Goal: Use online tool/utility: Use online tool/utility

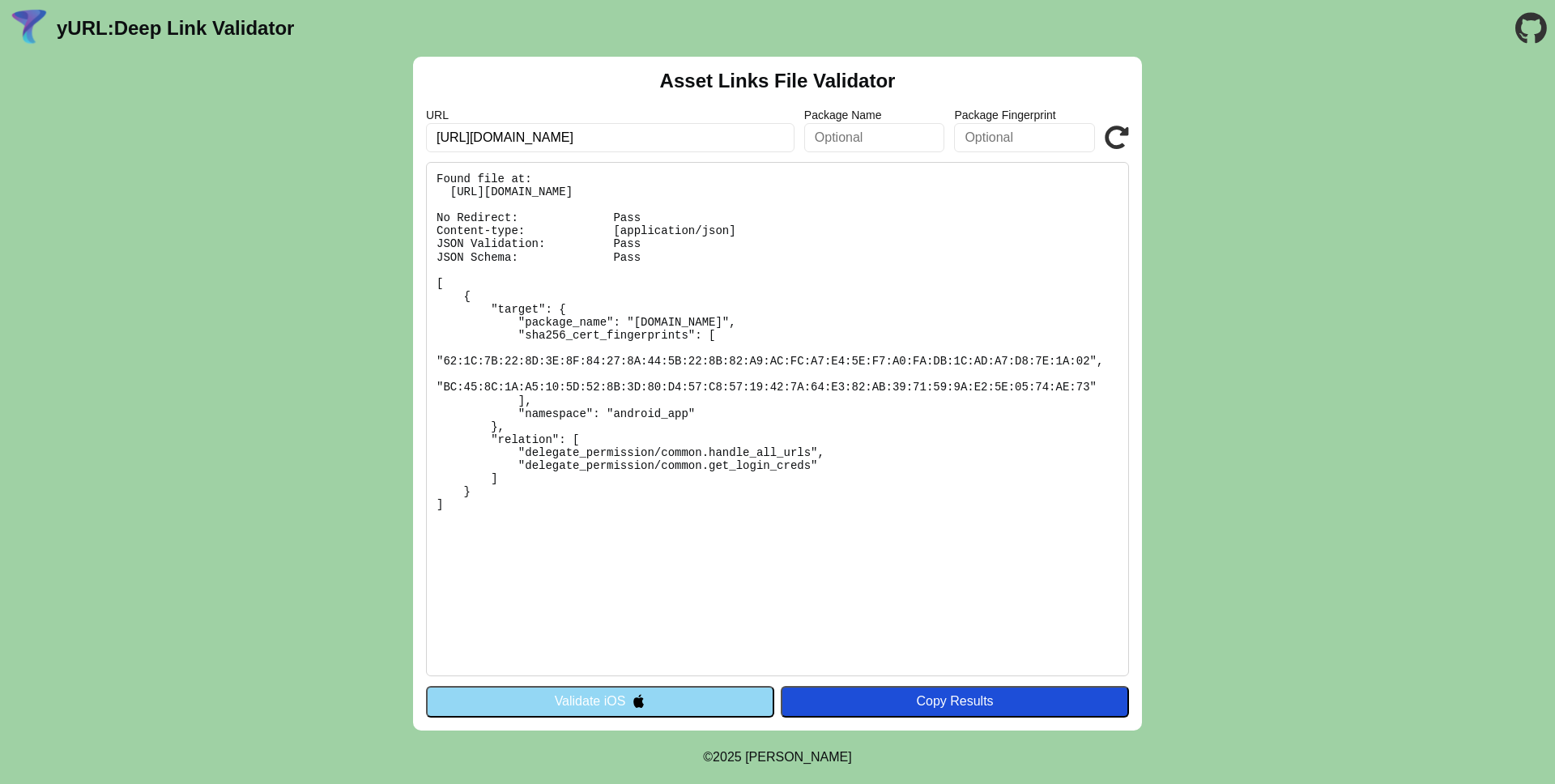
click at [627, 131] on input "https://shopee.com.my/m/8-8?=undefined&gad_source=7&gads_t_sig=VTJGc2RHVmtYMTlx…" at bounding box center [610, 137] width 369 height 29
type input "https://www.temu.com/ul/kuiper/un1.html?subj=feed-un&_bg_fs=1&_p_mat1_type=3&_p…"
click at [1108, 136] on icon at bounding box center [1116, 137] width 24 height 24
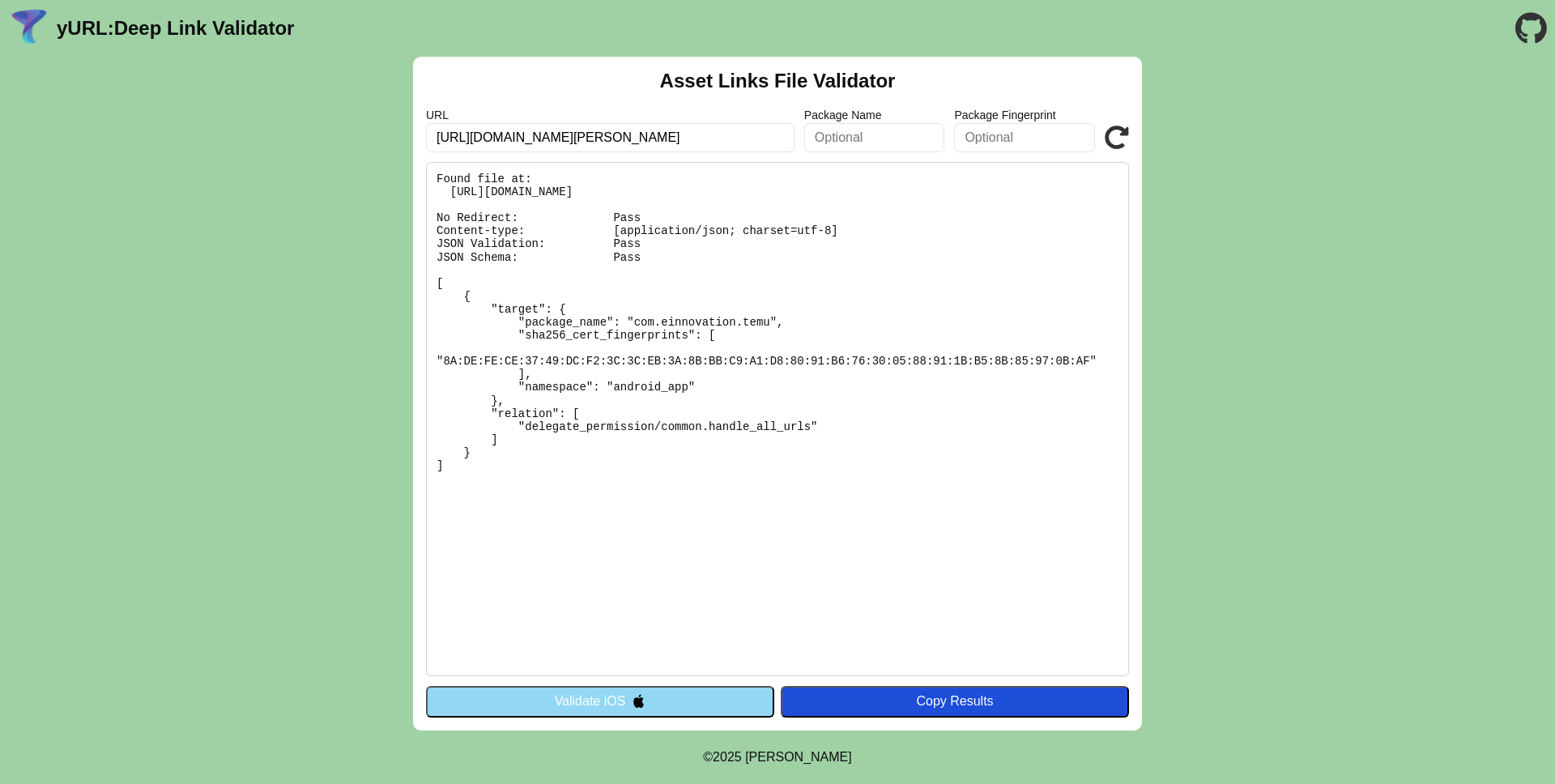
click at [557, 141] on input "https://www.temu.com/ul/kuiper/un1.html?subj=feed-un&_bg_fs=1&_p_mat1_type=3&_p…" at bounding box center [610, 137] width 369 height 29
paste input "support.peta.org/page/54267/donate/1?utm_source=peta::stackadapt-&utm_medium=ad…"
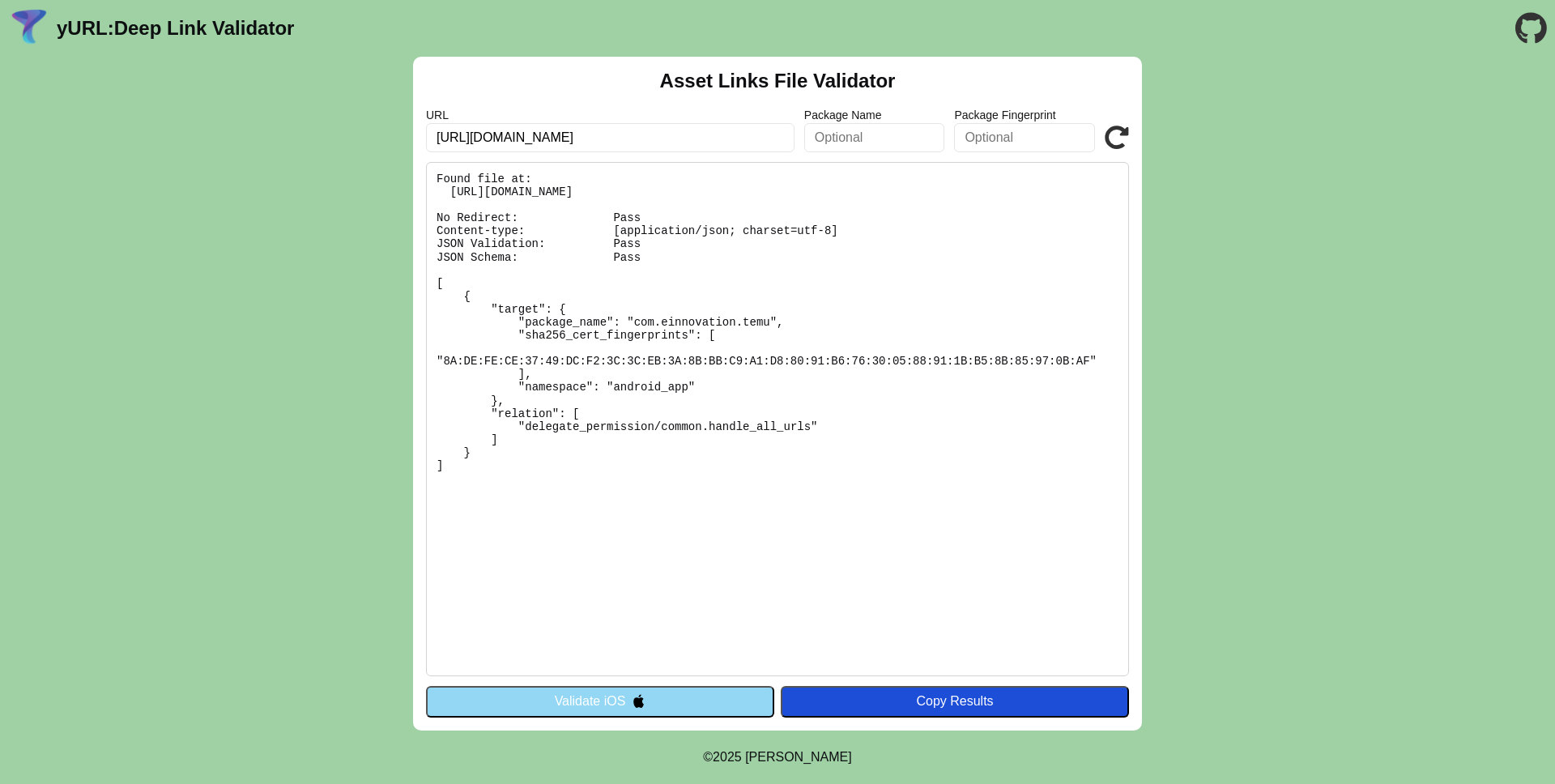
type input "https://support.peta.org/page/54267/donate/1?utm_source=peta::stackadapt-&utm_m…"
click at [1183, 165] on div "Asset Links File Validator URL https://support.peta.org/page/54267/donate/1?utm…" at bounding box center [777, 393] width 1555 height 674
click at [1119, 132] on icon at bounding box center [1116, 137] width 24 height 24
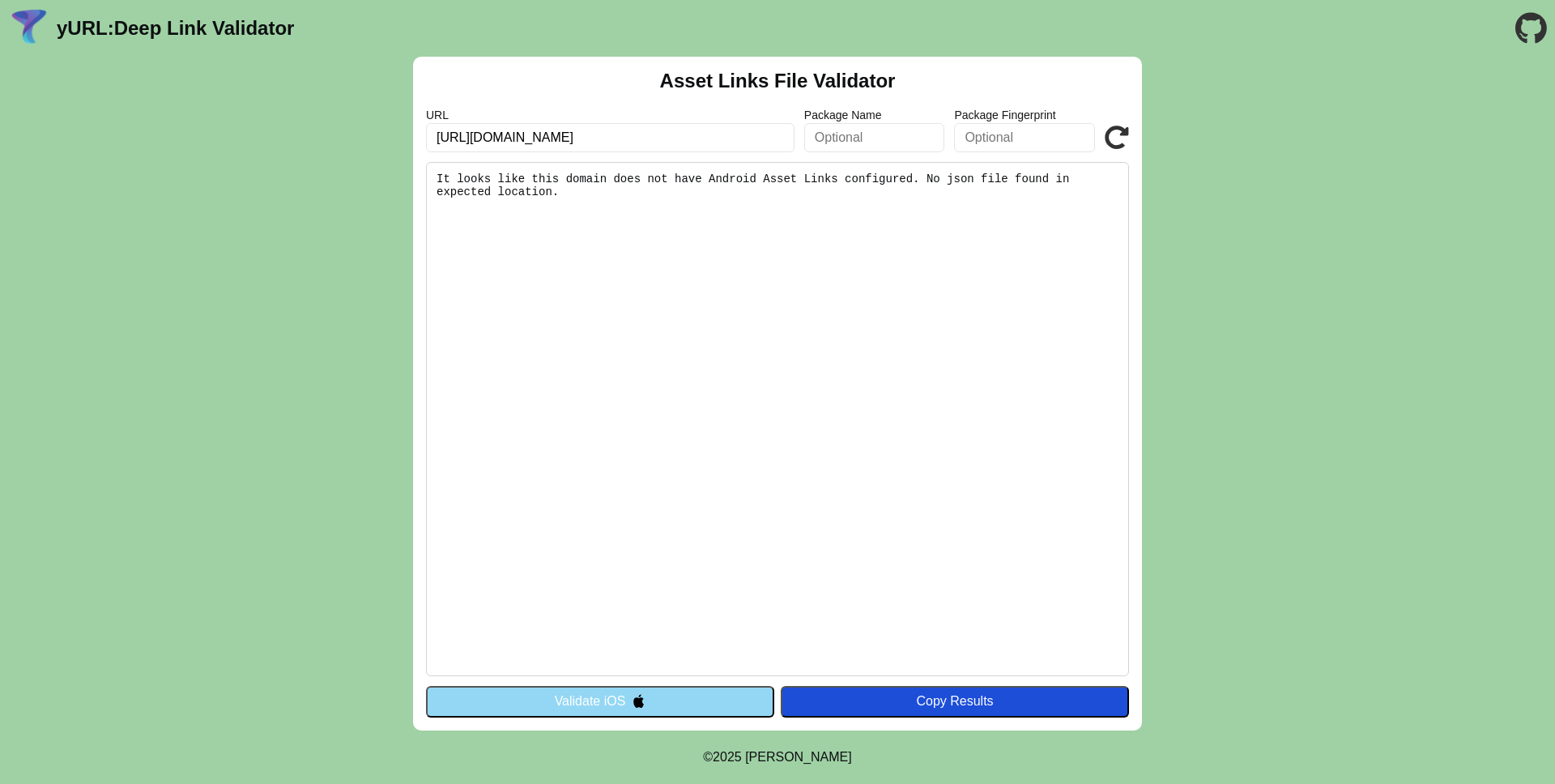
click at [627, 139] on input "https://support.peta.org/page/54267/donate/1?utm_source=peta::stackadapt-&utm_m…" at bounding box center [610, 137] width 369 height 29
paste input "apps.apple.com/us/app/monopoly-go/id1621328561"
type input "https://apps.apple.com/us/app/monopoly-go/id1621328561"
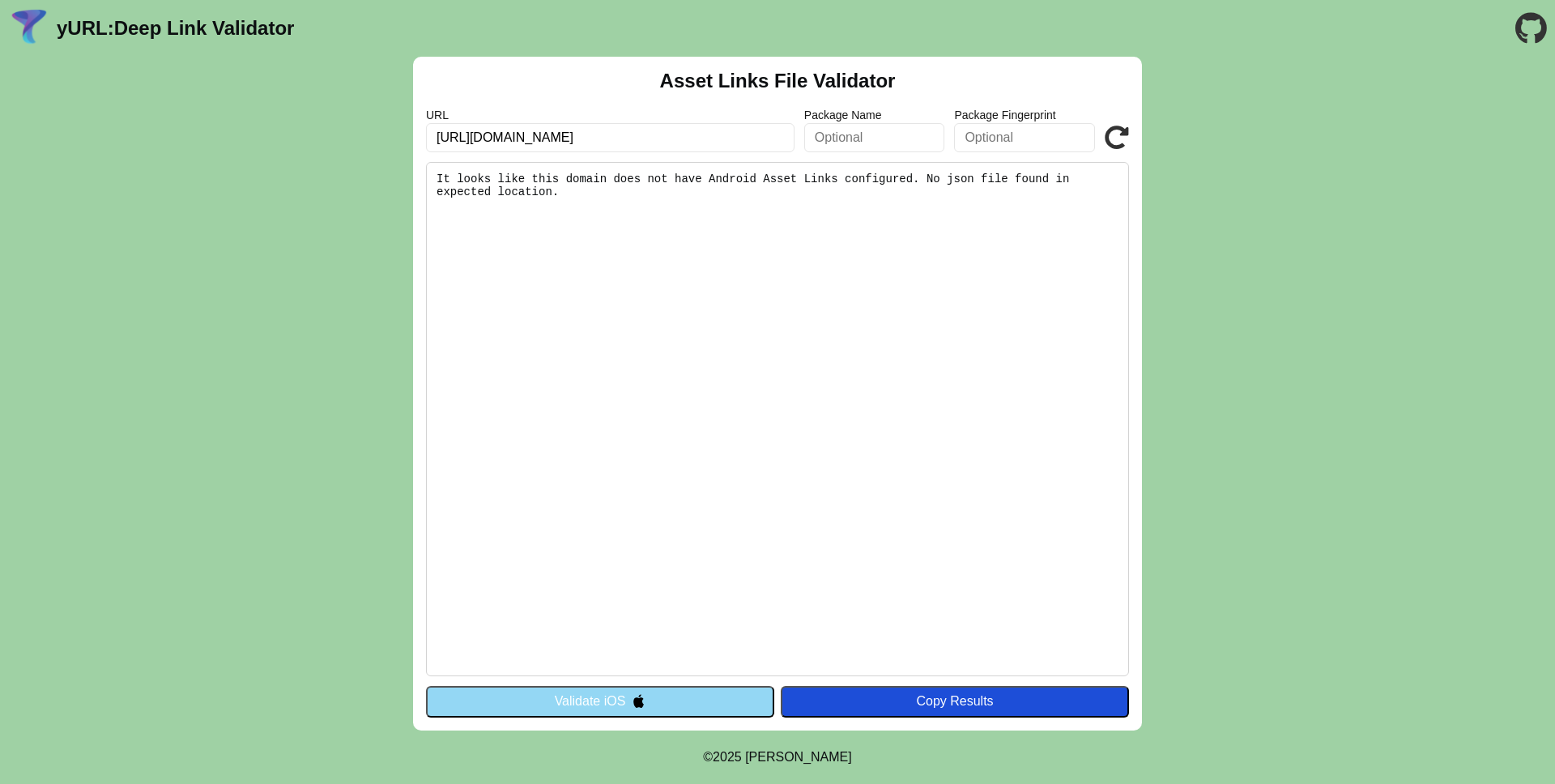
click at [1111, 128] on icon at bounding box center [1116, 137] width 24 height 24
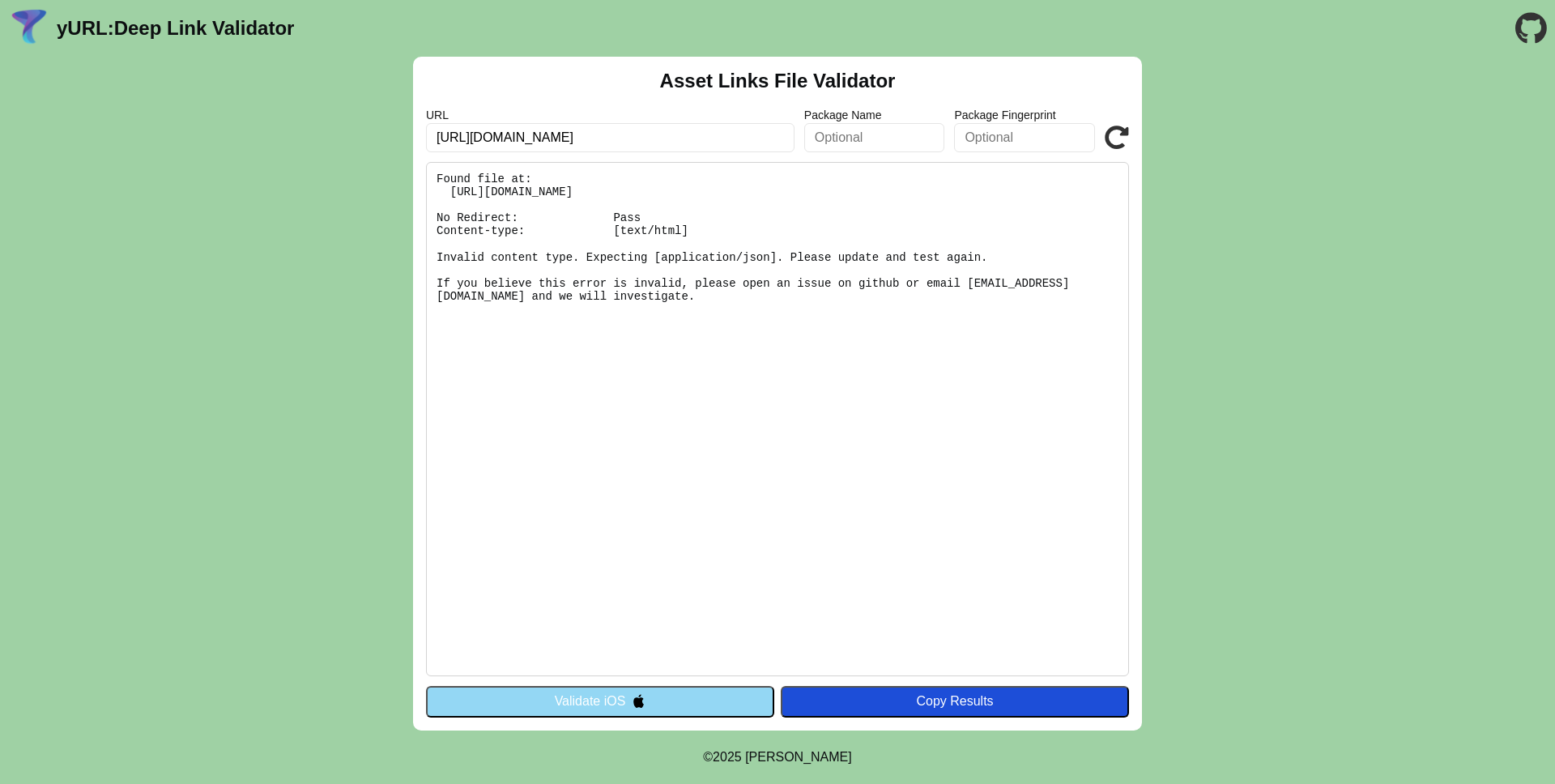
click at [660, 704] on button "Validate iOS" at bounding box center [600, 701] width 348 height 31
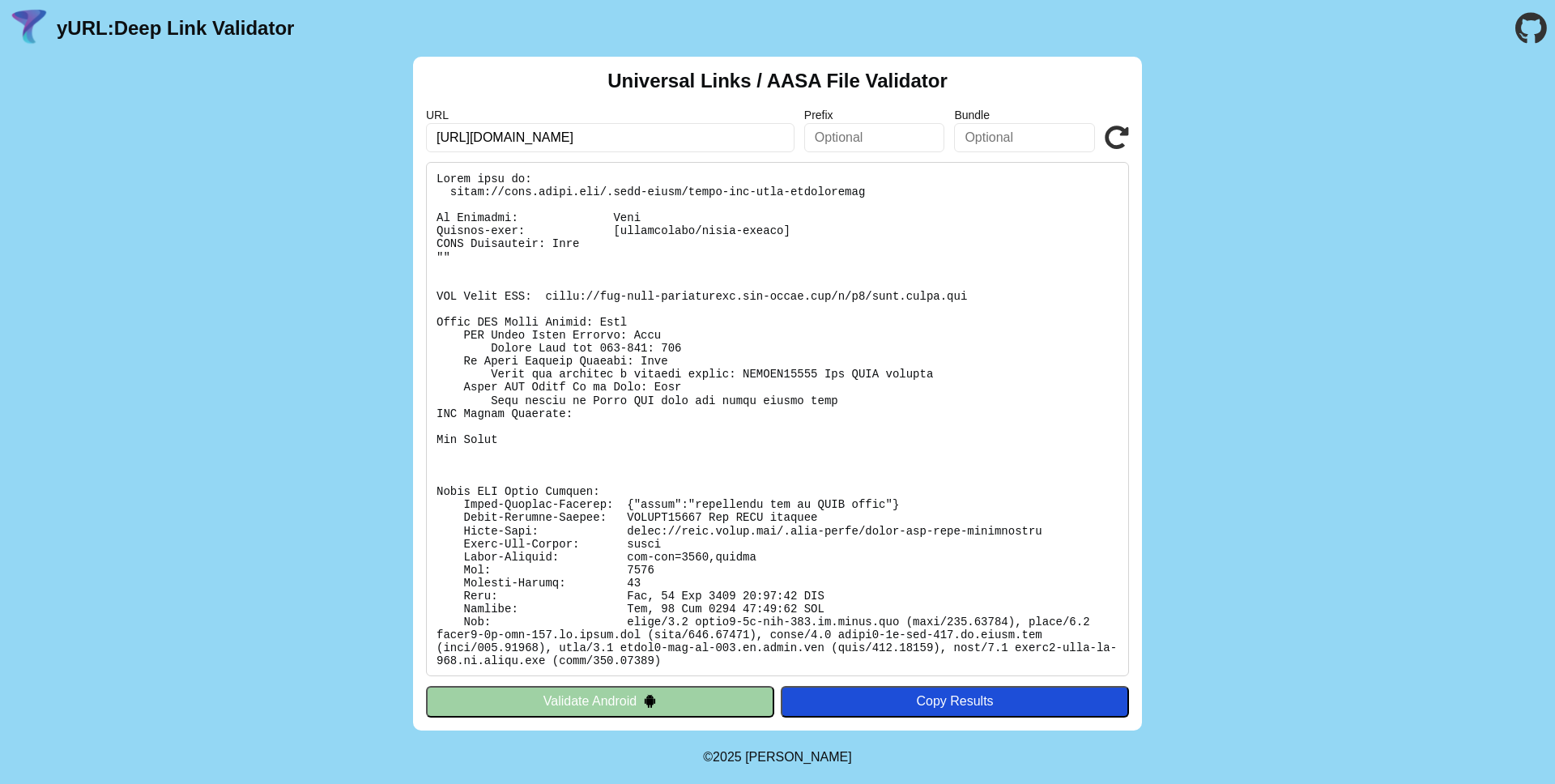
scroll to position [3, 0]
click at [659, 133] on input "[URL][DOMAIN_NAME]" at bounding box center [610, 137] width 369 height 29
paste input "[DOMAIN_NAME]/personal/bank/checking"
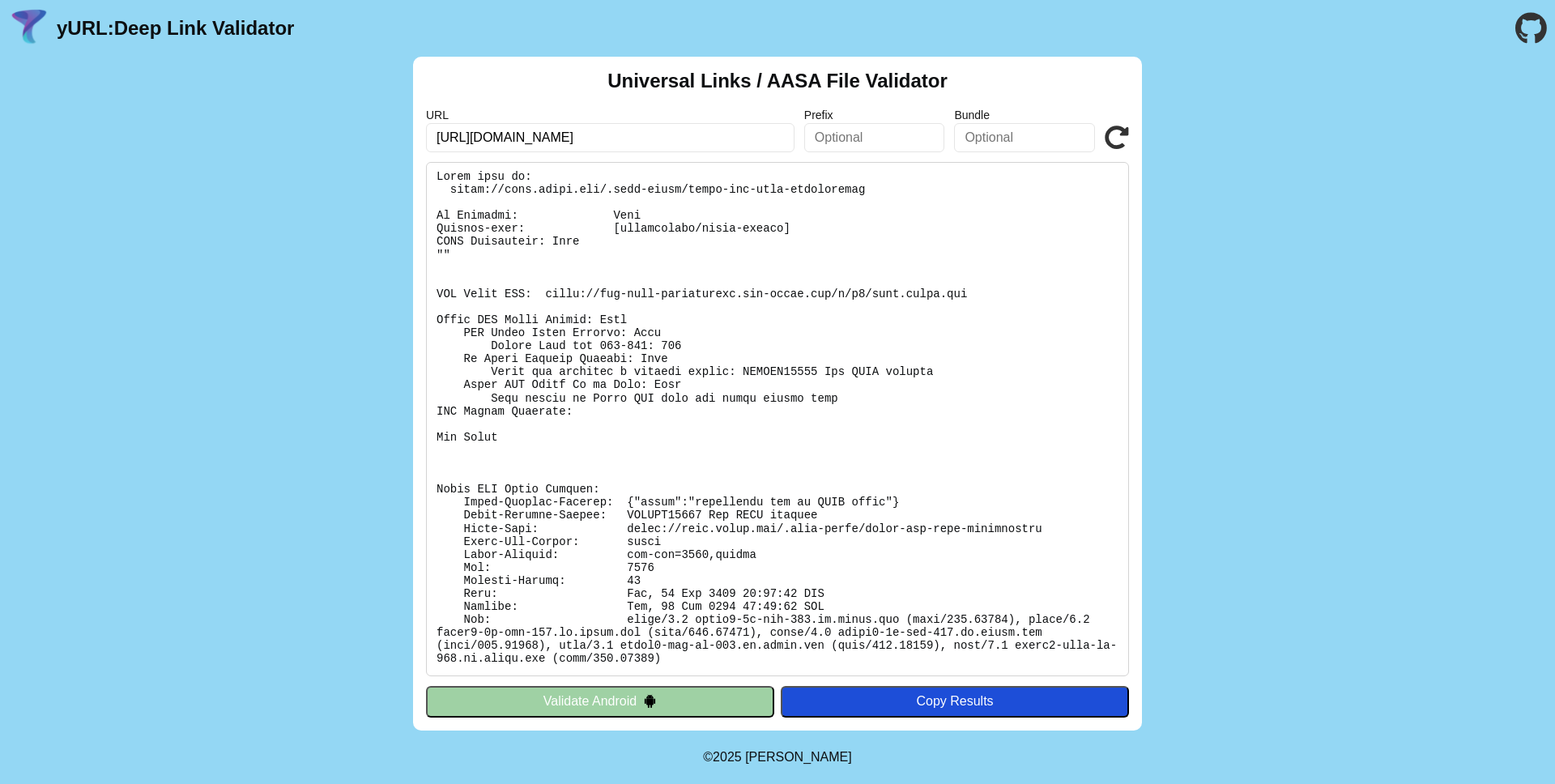
type input "https://www.fm.bank/personal/bank/checking"
click at [1192, 245] on div "Universal Links / AASA File Validator URL https://www.fm.bank/personal/bank/che…" at bounding box center [777, 393] width 1555 height 674
click at [659, 715] on button "Validate Android" at bounding box center [600, 701] width 348 height 31
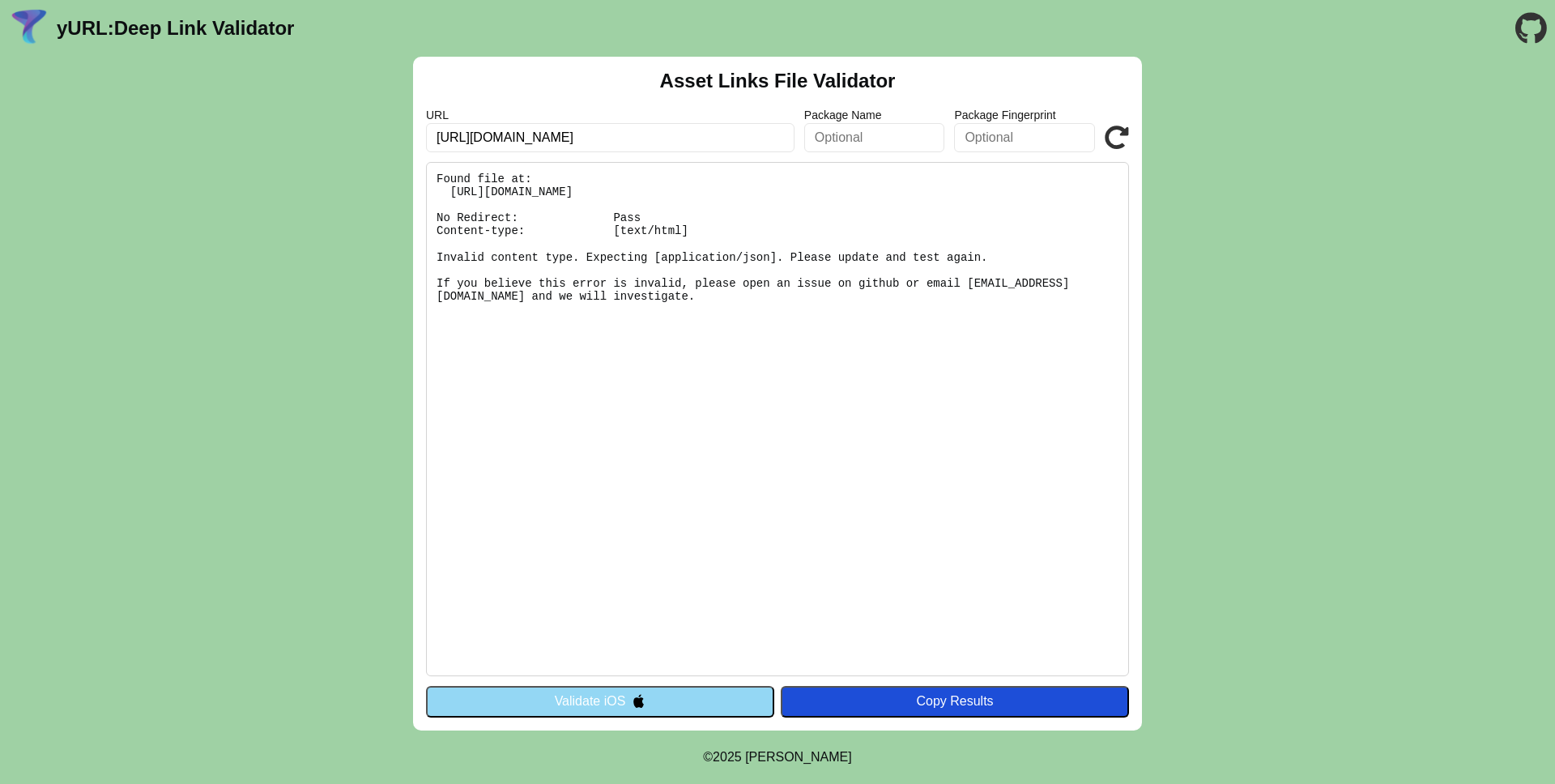
click at [1115, 128] on icon at bounding box center [1116, 137] width 24 height 24
click at [1113, 138] on icon at bounding box center [1116, 137] width 24 height 24
click at [703, 142] on input "[URL][DOMAIN_NAME]" at bounding box center [610, 137] width 369 height 29
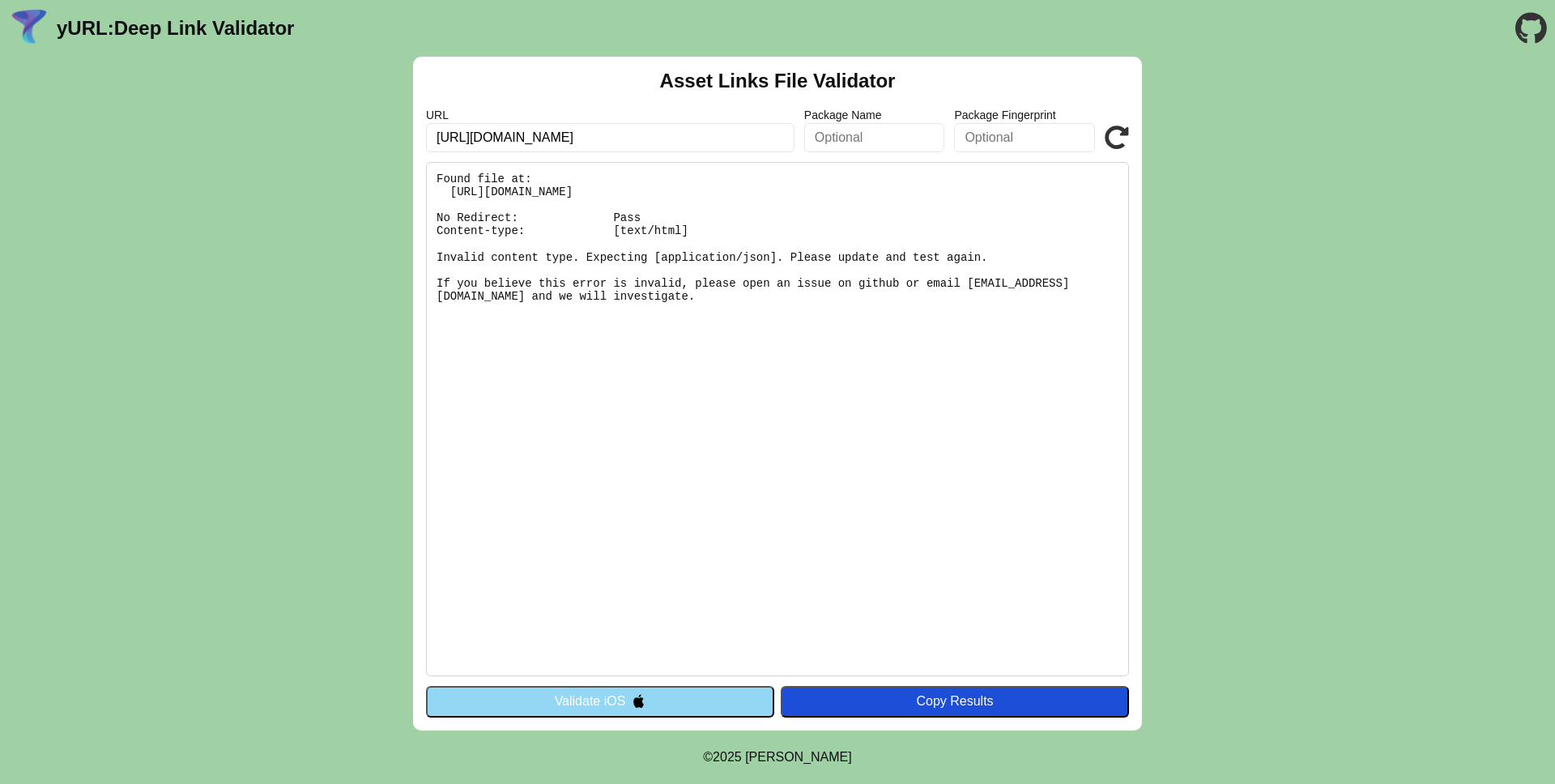
paste input "[DOMAIN_NAME]/personal/bank/checking"
type input "[URL][DOMAIN_NAME]"
click at [1116, 130] on icon at bounding box center [1116, 137] width 24 height 24
click at [717, 142] on input "https://www.fm.bank/personal/bank/checking" at bounding box center [610, 137] width 369 height 29
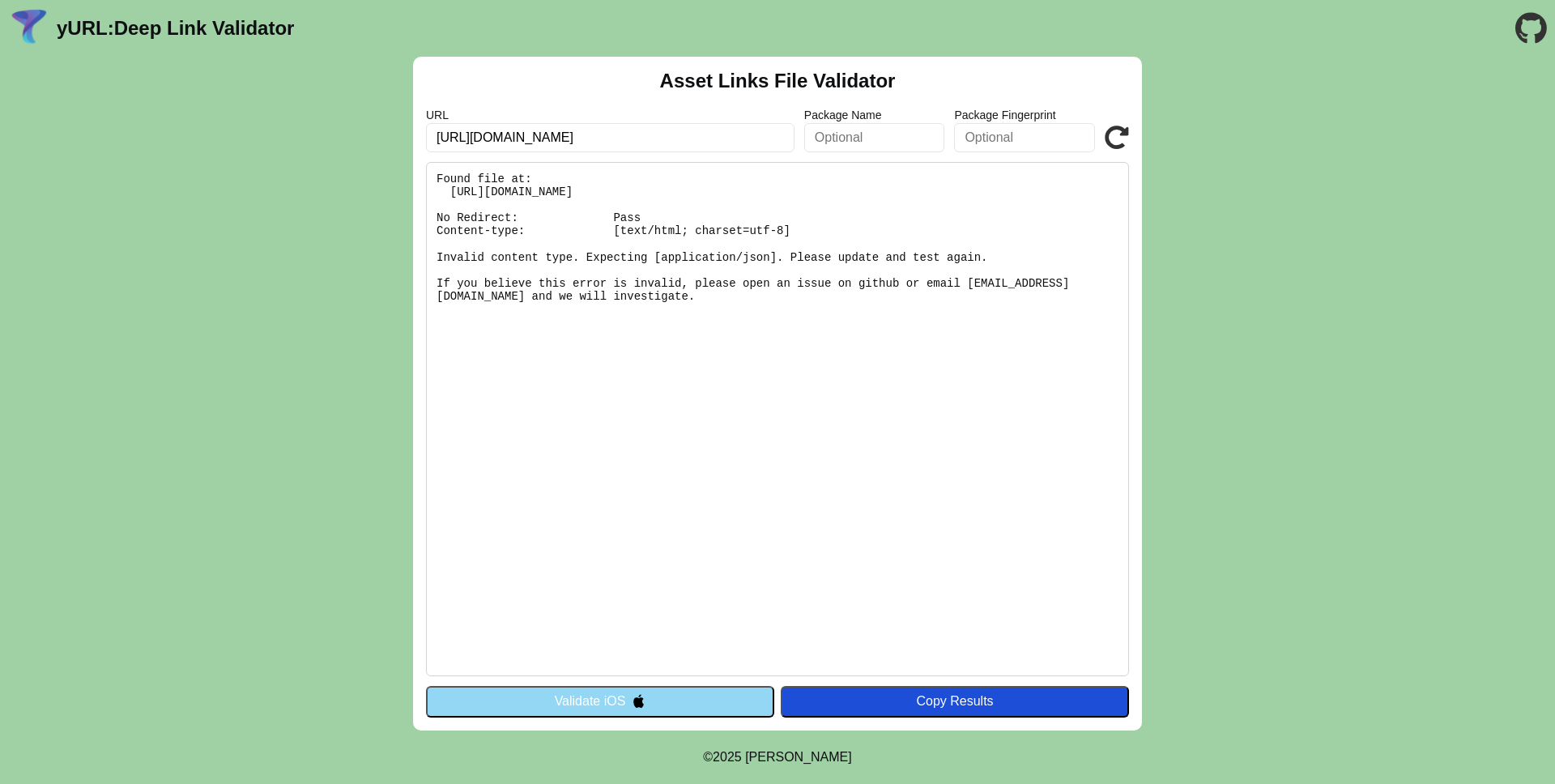
click at [717, 142] on input "https://www.fm.bank/personal/bank/checking" at bounding box center [610, 137] width 369 height 29
paste input "grabapp.yoloappnow.com/yolo247.apk"
type input "https://grabapp.yoloappnow.com/yolo247.apk"
click at [1107, 132] on icon at bounding box center [1116, 137] width 24 height 24
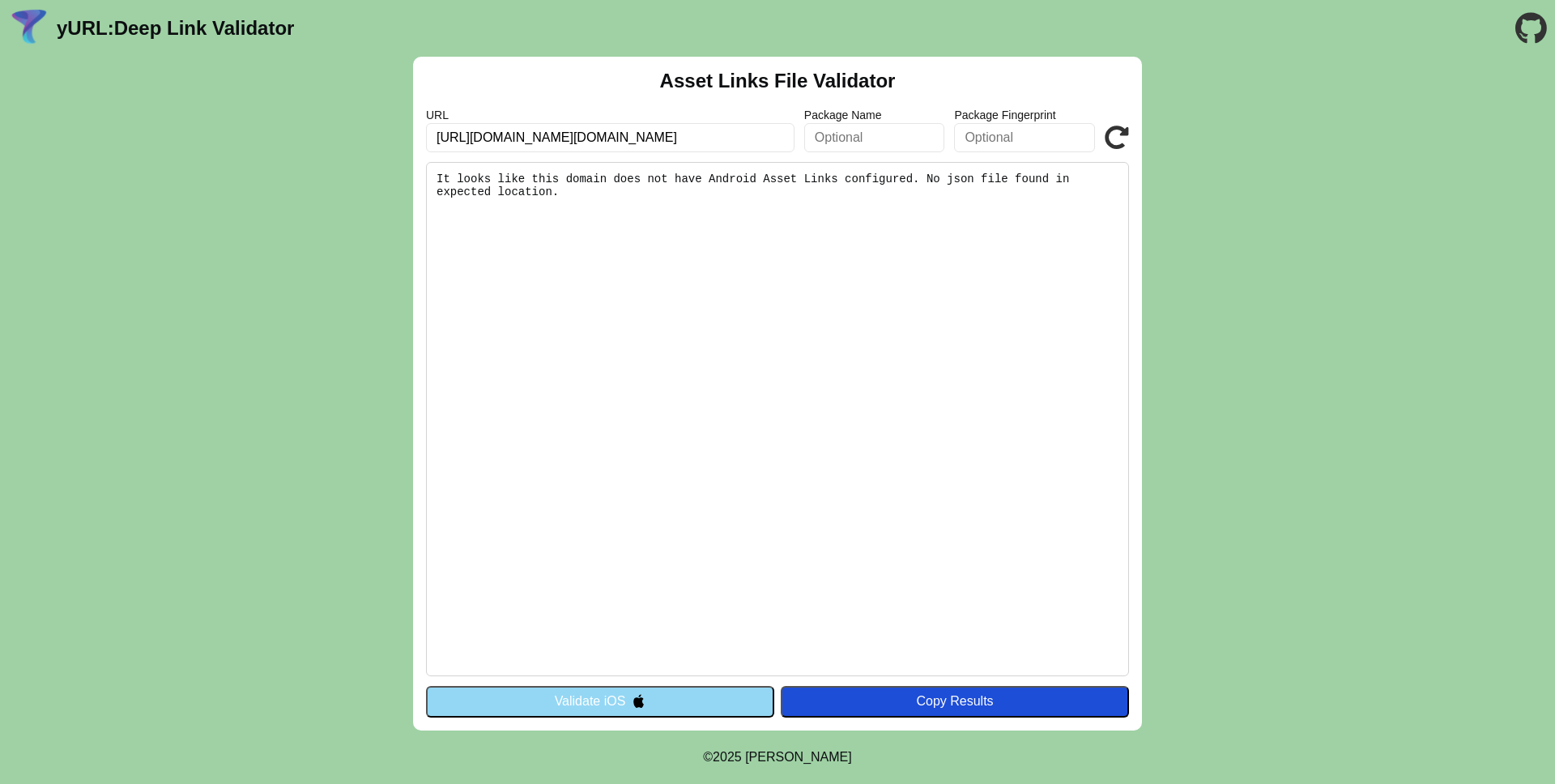
click at [693, 138] on input "[URL][DOMAIN_NAME][DOMAIN_NAME]" at bounding box center [610, 137] width 369 height 29
paste input "[DOMAIN_NAME][URL][PERSON_NAME]"
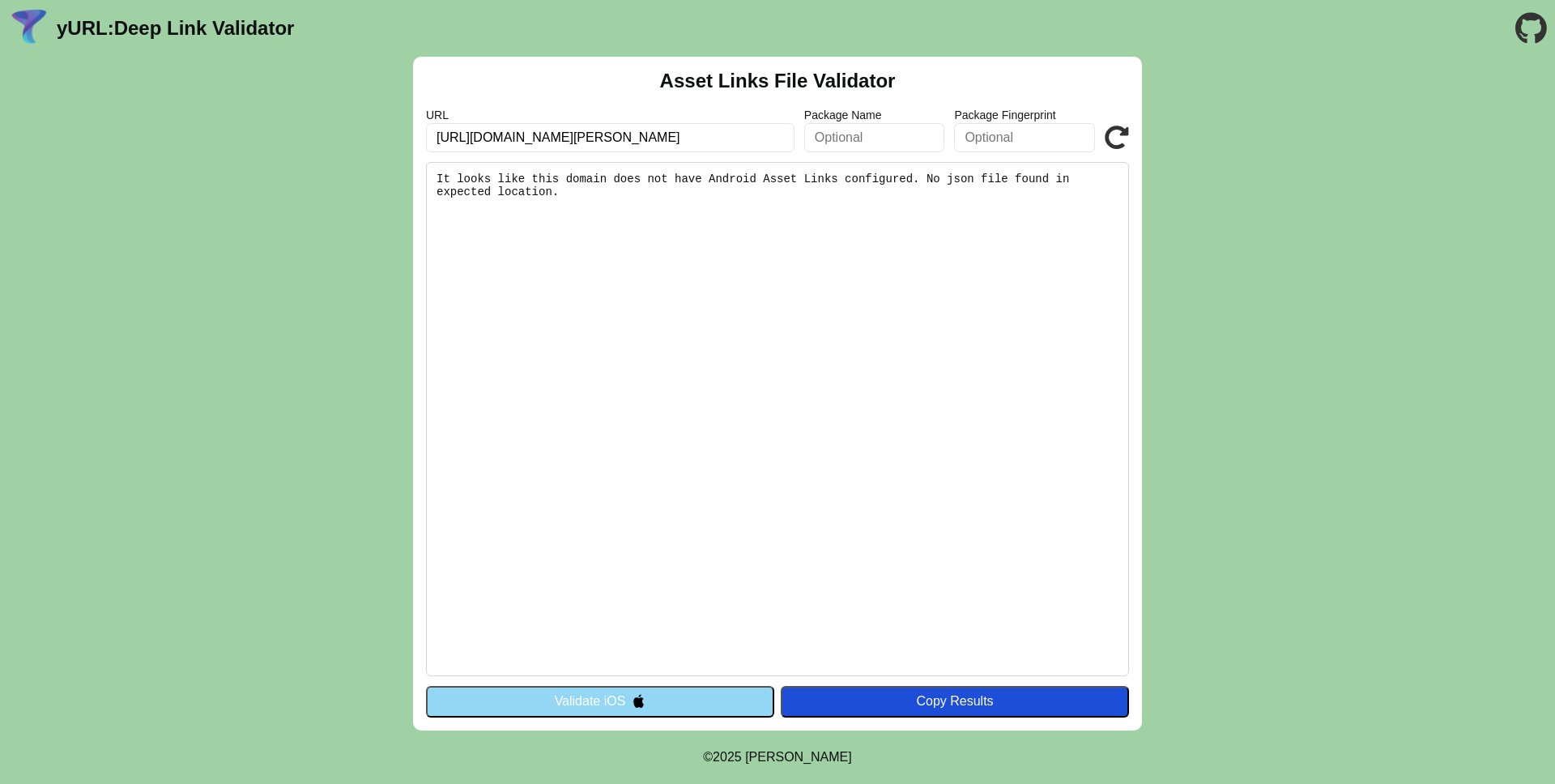
type input "[URL][DOMAIN_NAME][PERSON_NAME]"
click at [1109, 128] on icon at bounding box center [1116, 137] width 24 height 24
click at [1113, 137] on icon at bounding box center [1116, 137] width 24 height 24
click at [693, 141] on input "[URL][DOMAIN_NAME][PERSON_NAME]" at bounding box center [610, 137] width 369 height 29
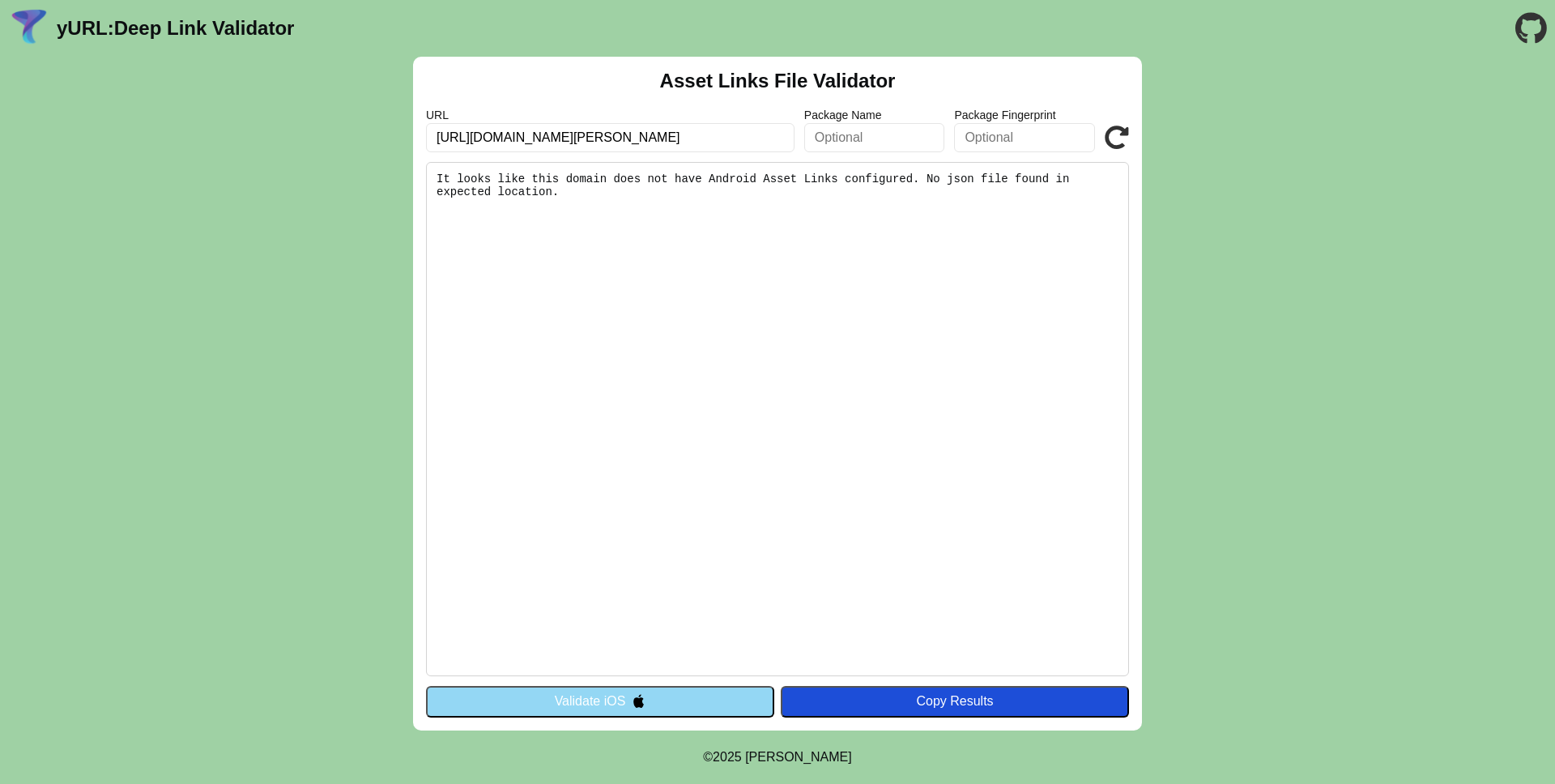
click at [693, 141] on input "[URL][DOMAIN_NAME][PERSON_NAME]" at bounding box center [610, 137] width 369 height 29
paste input "[DOMAIN_NAME][URL]"
type input "[URL][DOMAIN_NAME]"
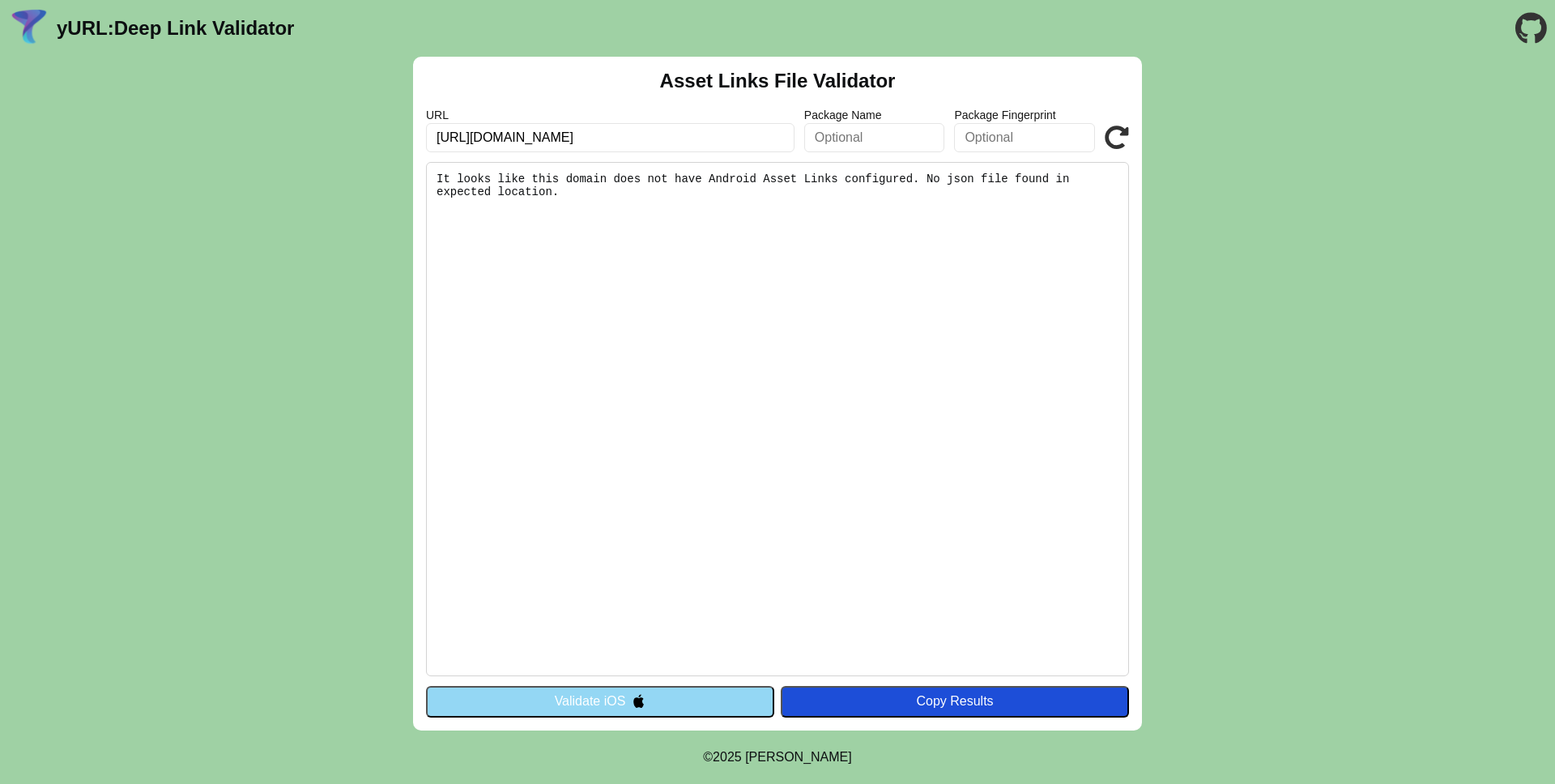
click at [1117, 134] on icon at bounding box center [1116, 137] width 24 height 24
click at [598, 139] on input "[URL][DOMAIN_NAME]" at bounding box center [610, 137] width 369 height 29
paste input "[DOMAIN_NAME][URL]"
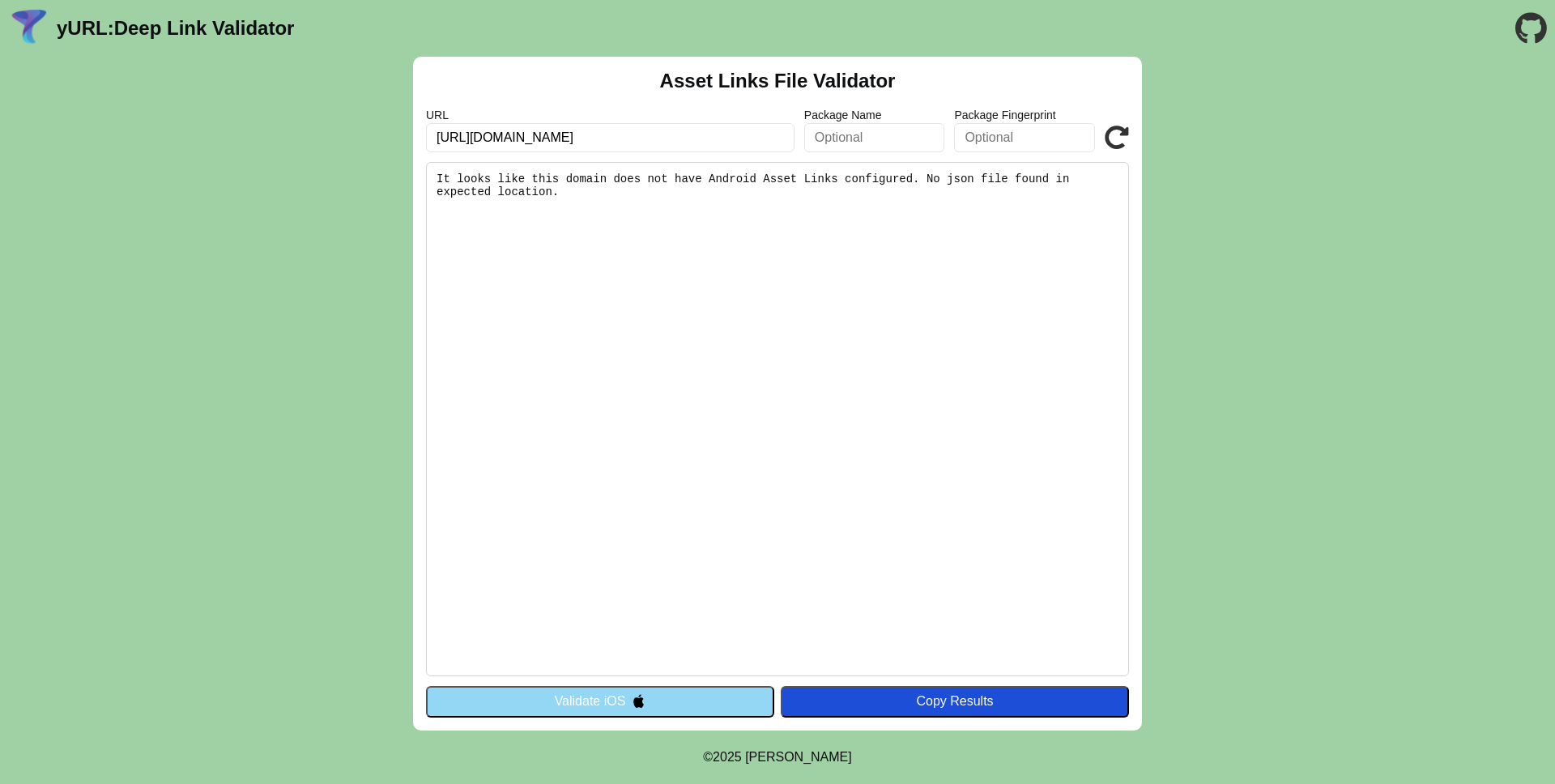
scroll to position [0, 489]
type input "[URL][DOMAIN_NAME]"
click at [1116, 136] on icon at bounding box center [1116, 137] width 24 height 24
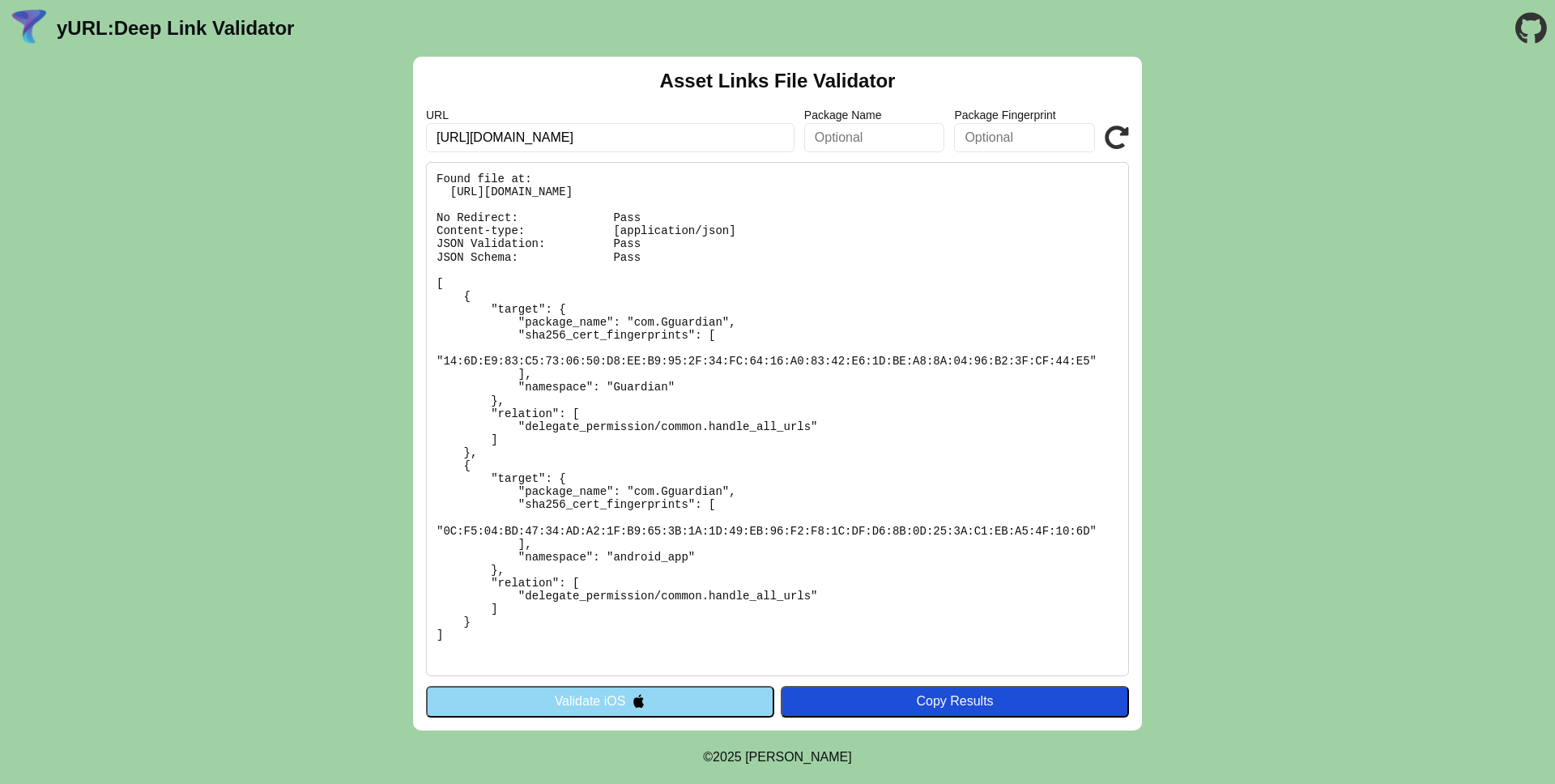
click at [651, 137] on input "[URL][DOMAIN_NAME]" at bounding box center [610, 137] width 369 height 29
click at [651, 137] on input "https://guardian.com.my/promotions/offer/beauty-days-sc.html?page=1&utm_campaig…" at bounding box center [610, 137] width 369 height 29
paste input "www.wpshealth.com/fitness/?utm_source=stackadapt&utm_medium=display&utm_campaig…"
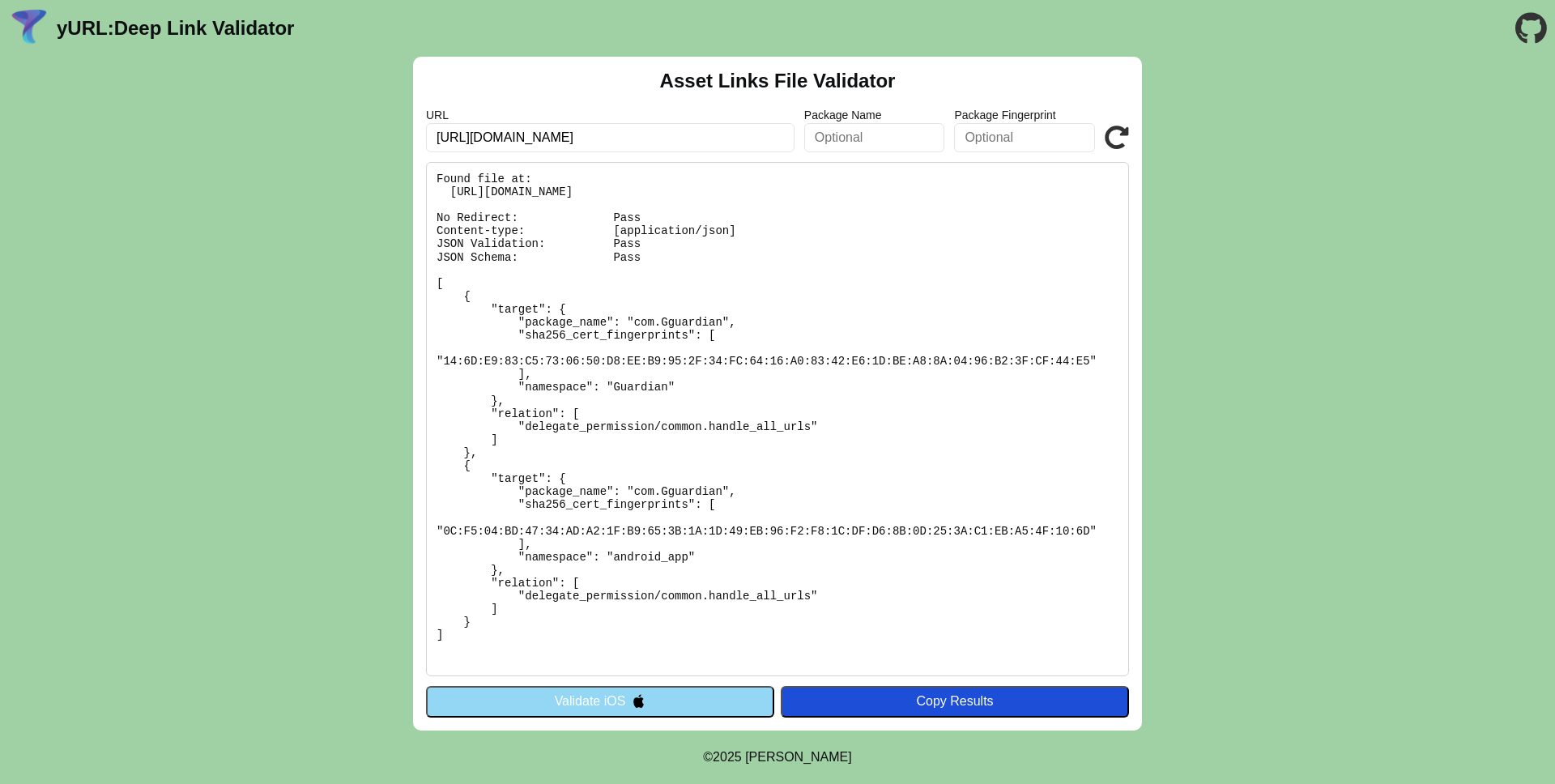
scroll to position [0, 431]
type input "[URL][DOMAIN_NAME]"
click at [1111, 142] on icon at bounding box center [1116, 137] width 24 height 24
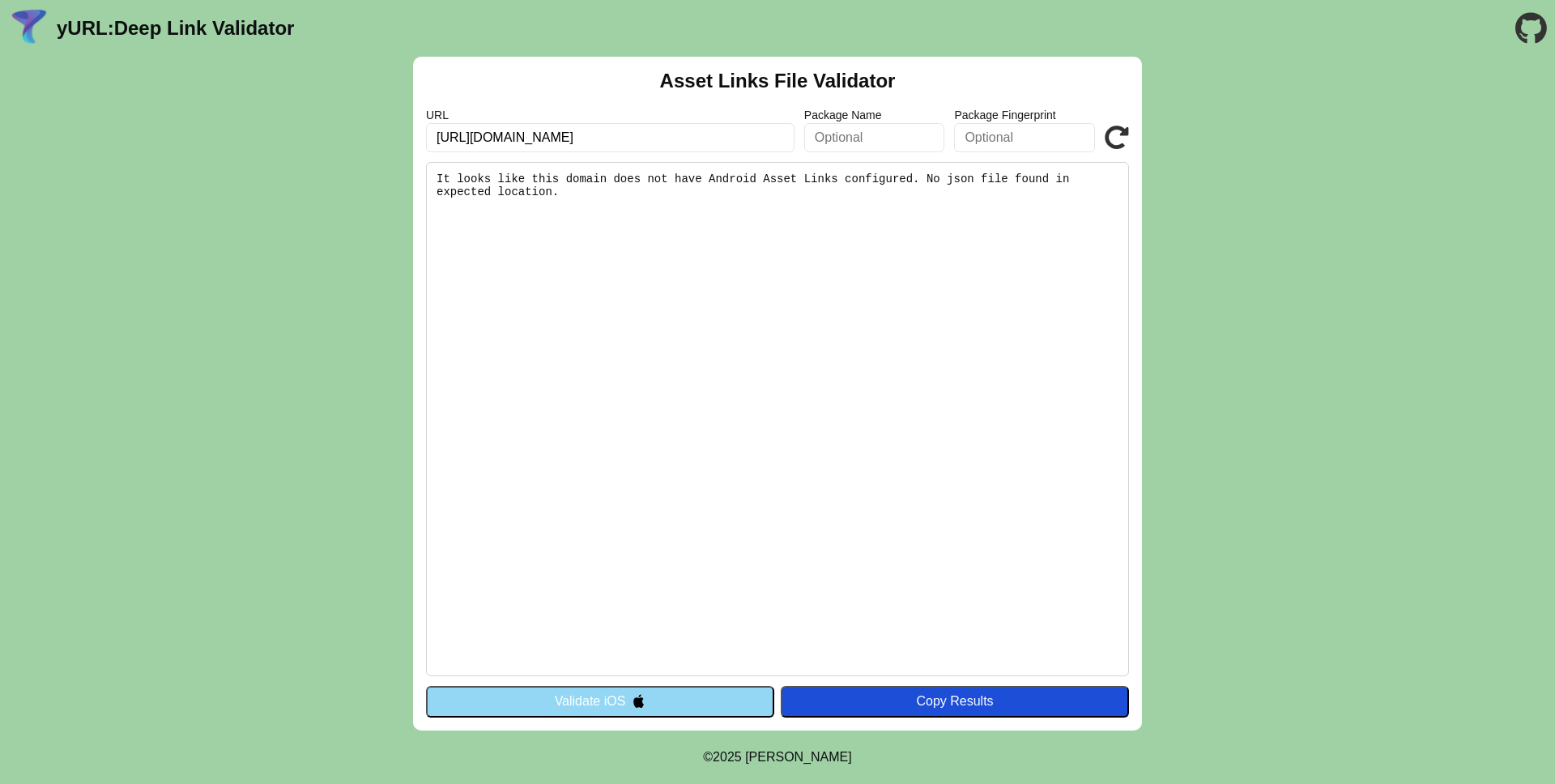
click at [669, 135] on input "[URL][DOMAIN_NAME]" at bounding box center [610, 137] width 369 height 29
paste input "[DOMAIN_NAME][URL]"
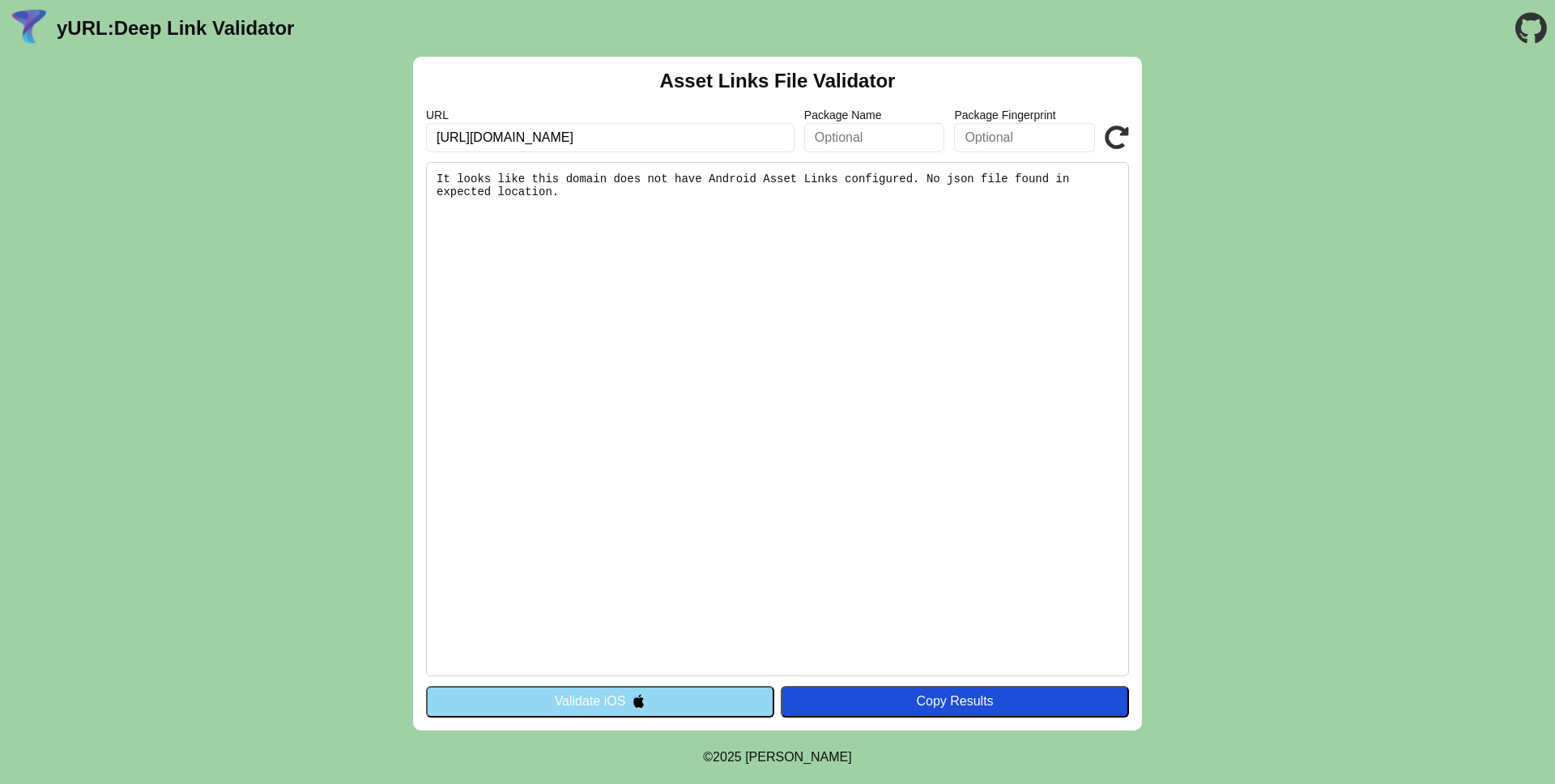
type input "[URL][DOMAIN_NAME]"
click at [1116, 144] on icon at bounding box center [1116, 137] width 24 height 24
click at [620, 128] on input "[URL][DOMAIN_NAME]" at bounding box center [610, 137] width 369 height 29
click at [620, 128] on input "https://qlosi.com/?utm_source=Stackadapt&utm_medium=NativeDisplay&utm_campaign=…" at bounding box center [610, 137] width 369 height 29
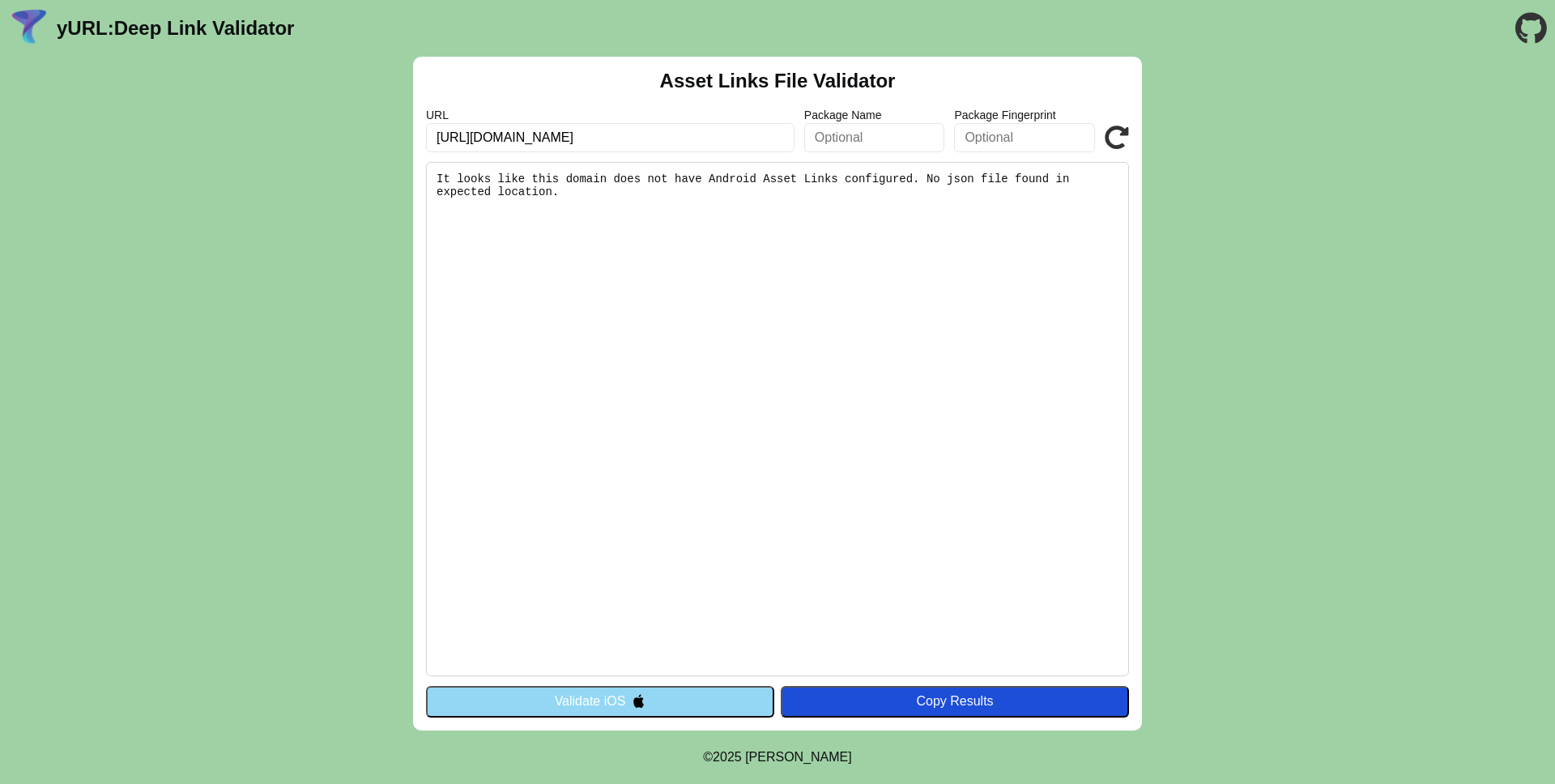
paste input "www.maryruthorganics.com/pages/lp-bts2025-pm01a"
type input "[URL][DOMAIN_NAME]"
click at [1115, 137] on icon at bounding box center [1116, 137] width 24 height 24
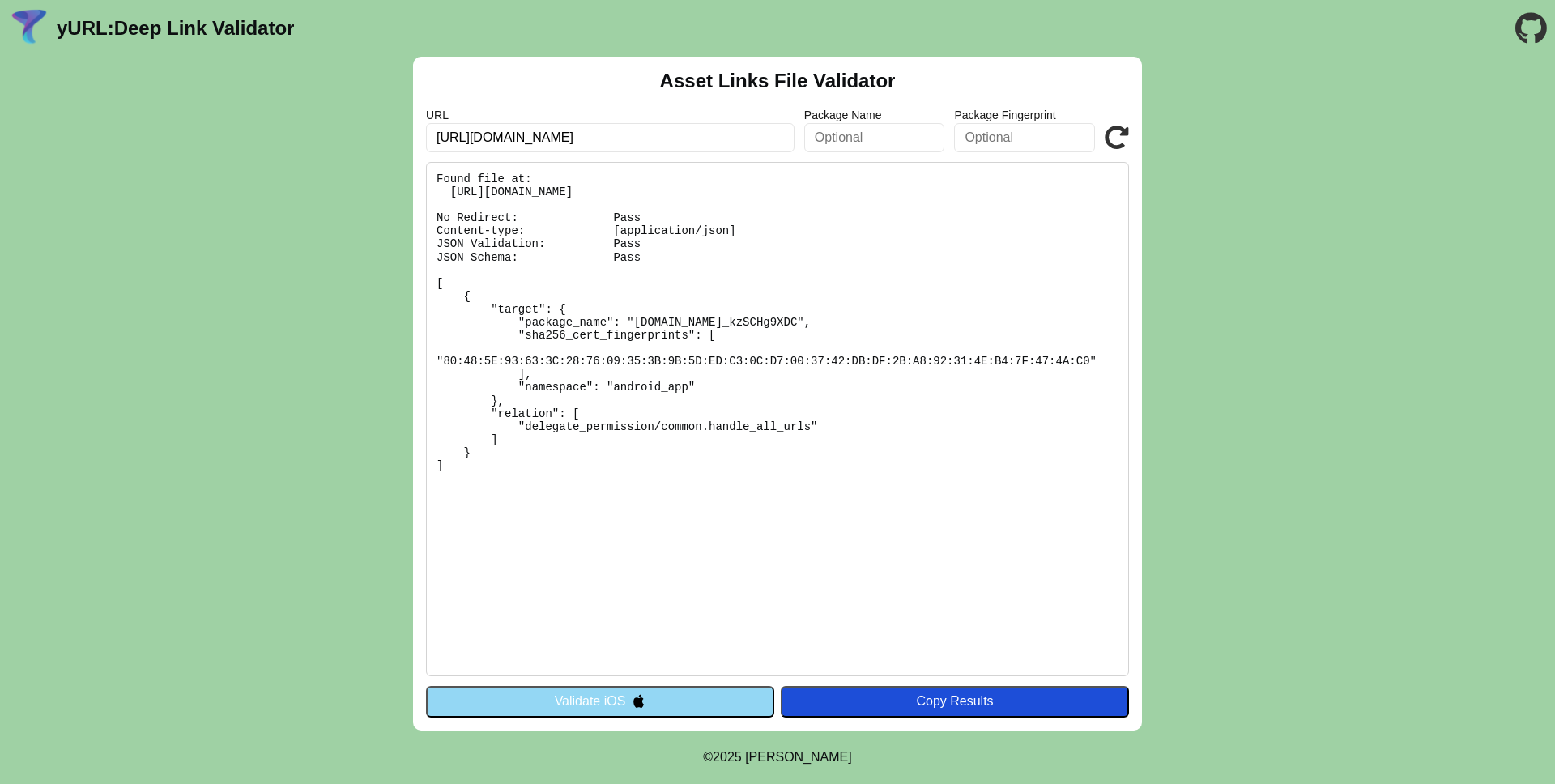
click at [666, 143] on input "[URL][DOMAIN_NAME]" at bounding box center [610, 137] width 369 height 29
paste input "[DOMAIN_NAME][URL]"
type input "[URL][DOMAIN_NAME]"
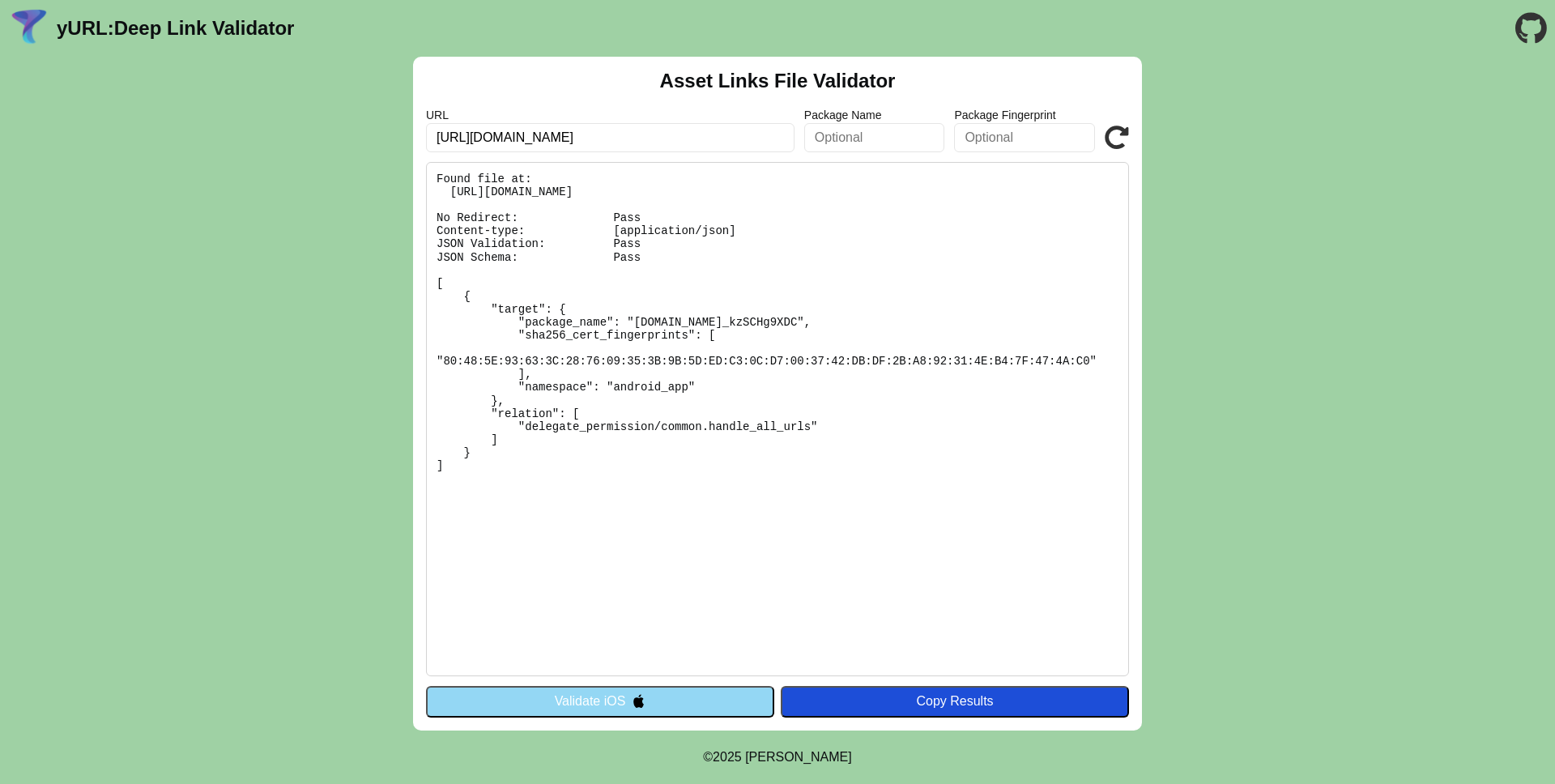
click at [352, 425] on div "Asset Links File Validator URL [URL][DOMAIN_NAME] Package Name Package Fingerpr…" at bounding box center [777, 393] width 1555 height 674
click at [606, 693] on button "Validate iOS" at bounding box center [600, 701] width 348 height 31
